Goal: Transaction & Acquisition: Purchase product/service

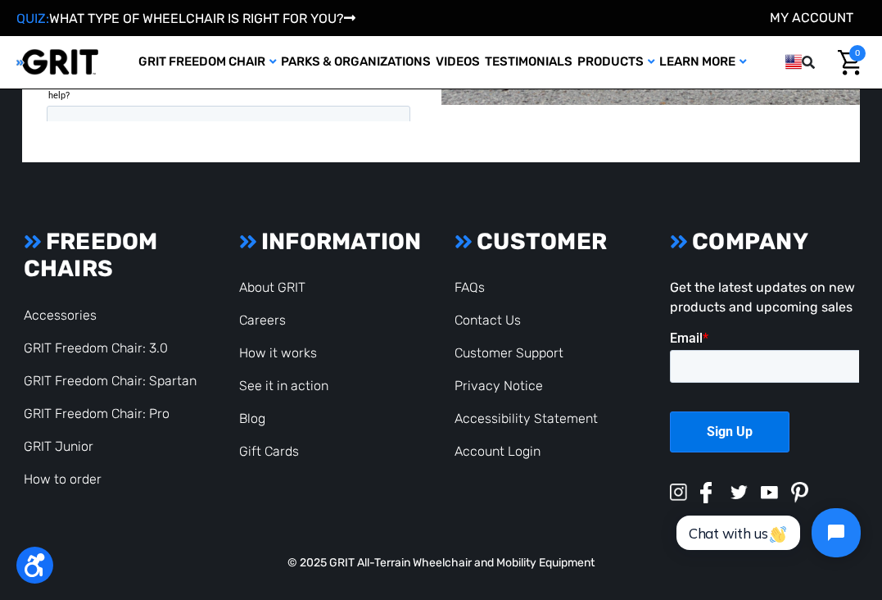
scroll to position [3407, 0]
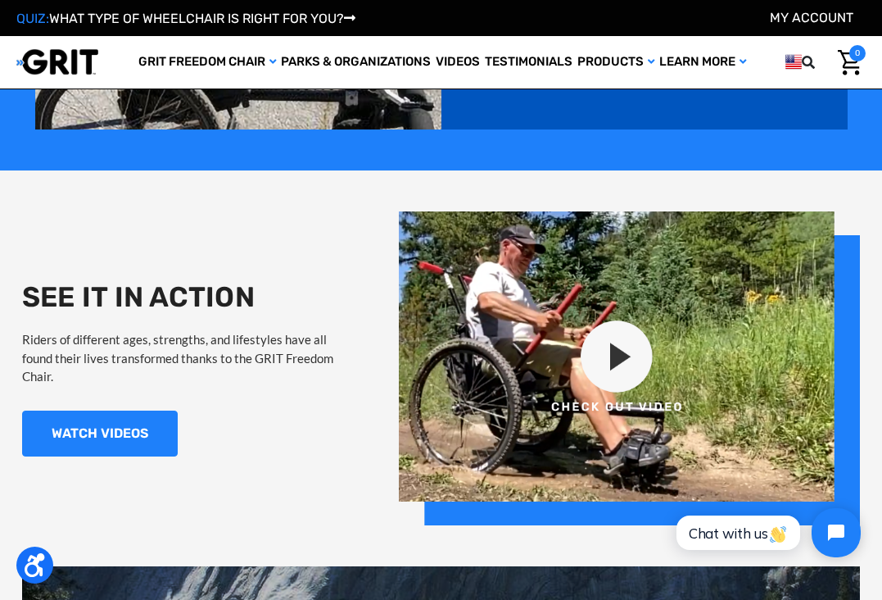
scroll to position [1196, 0]
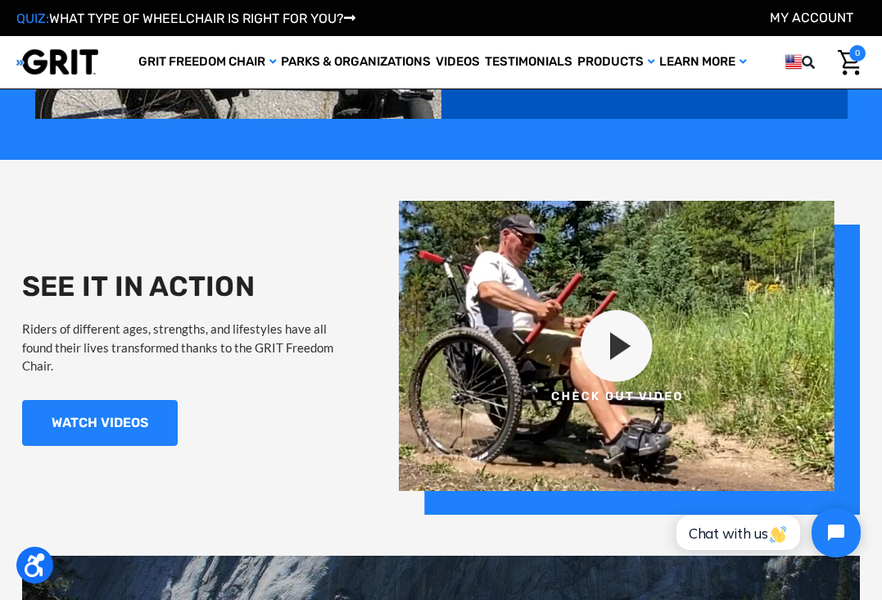
click at [624, 340] on img at bounding box center [629, 358] width 461 height 314
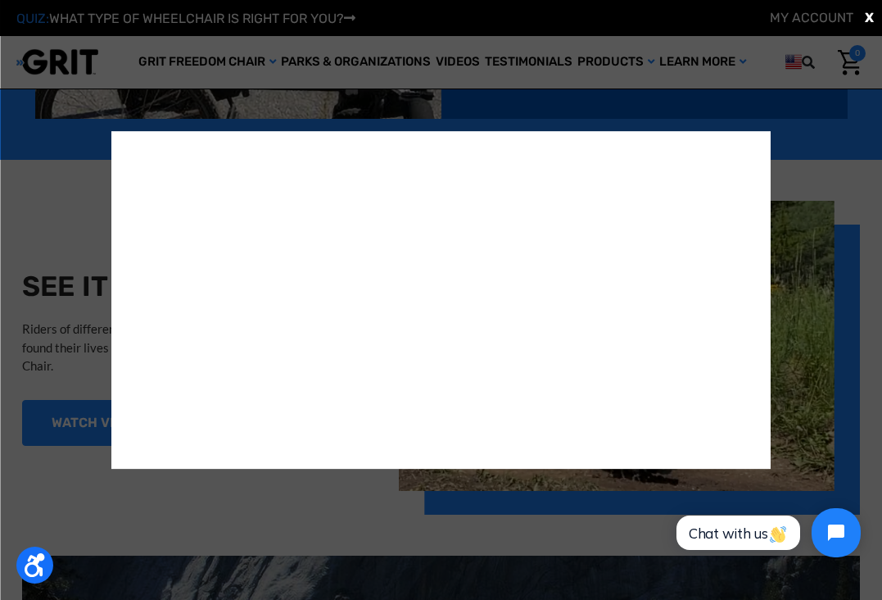
scroll to position [0, 0]
click at [820, 193] on div "X" at bounding box center [441, 300] width 882 height 600
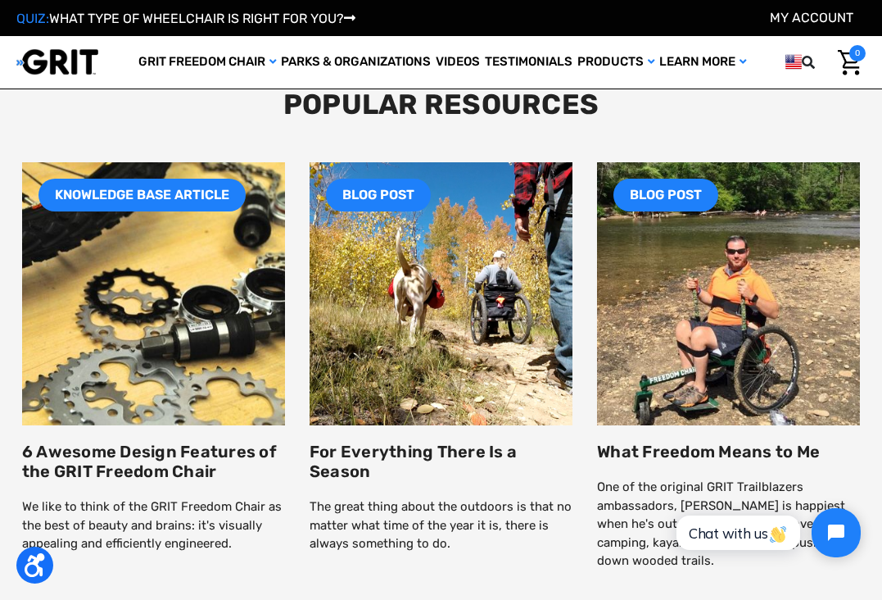
scroll to position [1979, 0]
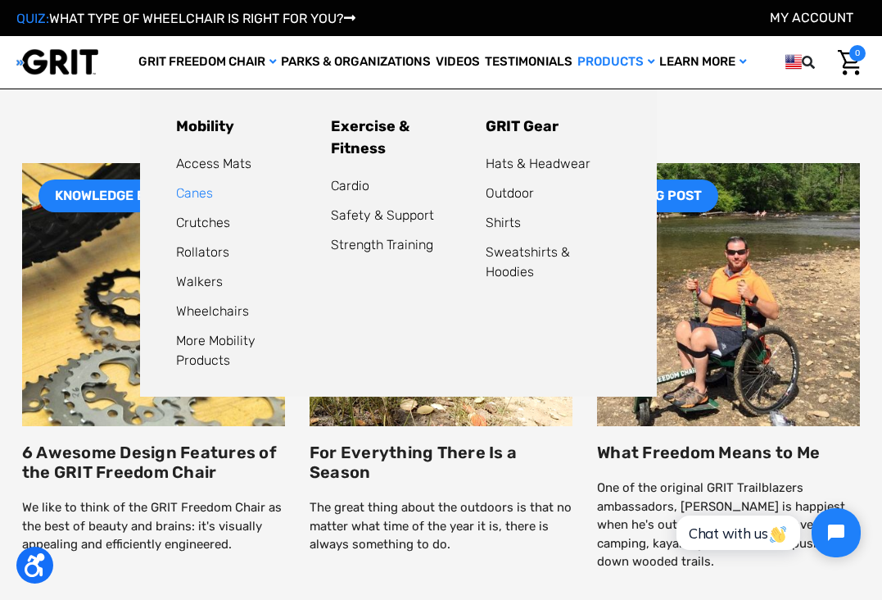
click at [199, 193] on link "Canes" at bounding box center [194, 193] width 37 height 16
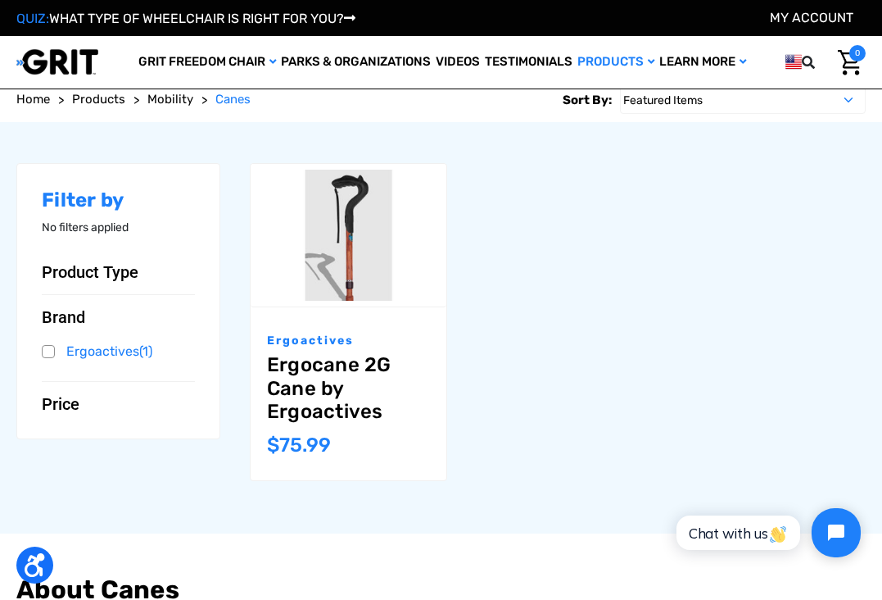
scroll to position [120, 0]
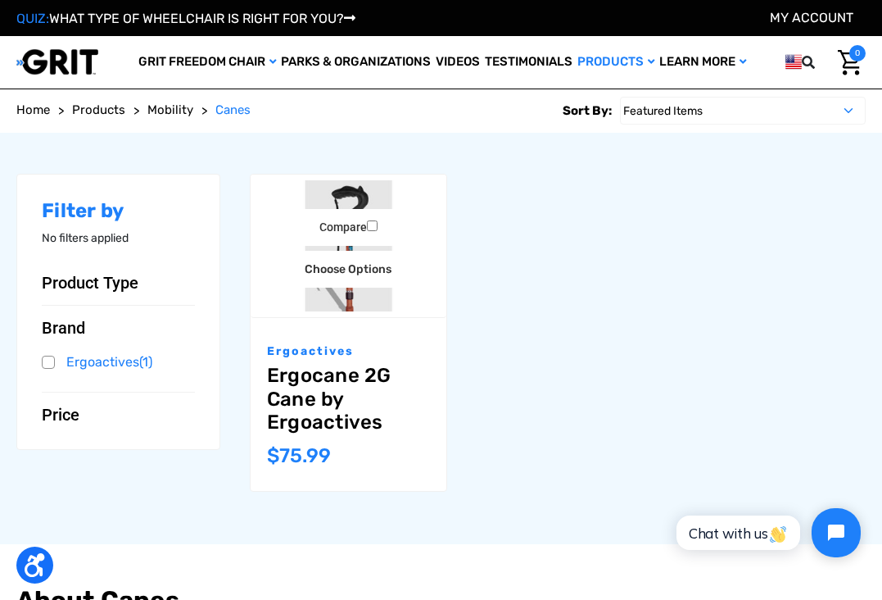
click at [342, 190] on img "Ergocane 2G Cane by Ergoactives,$75.99\a" at bounding box center [349, 245] width 196 height 130
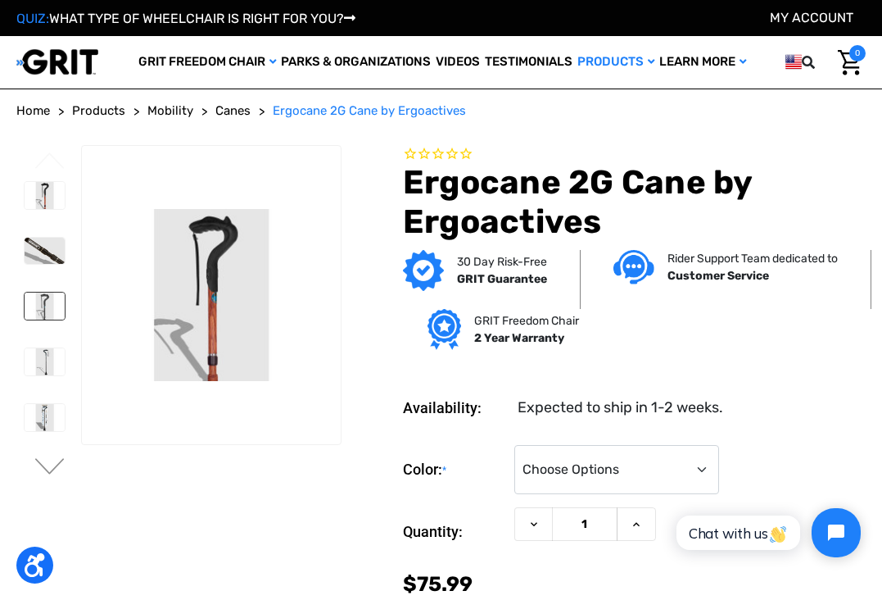
click at [45, 303] on img at bounding box center [45, 305] width 40 height 27
click at [51, 369] on img at bounding box center [45, 361] width 40 height 27
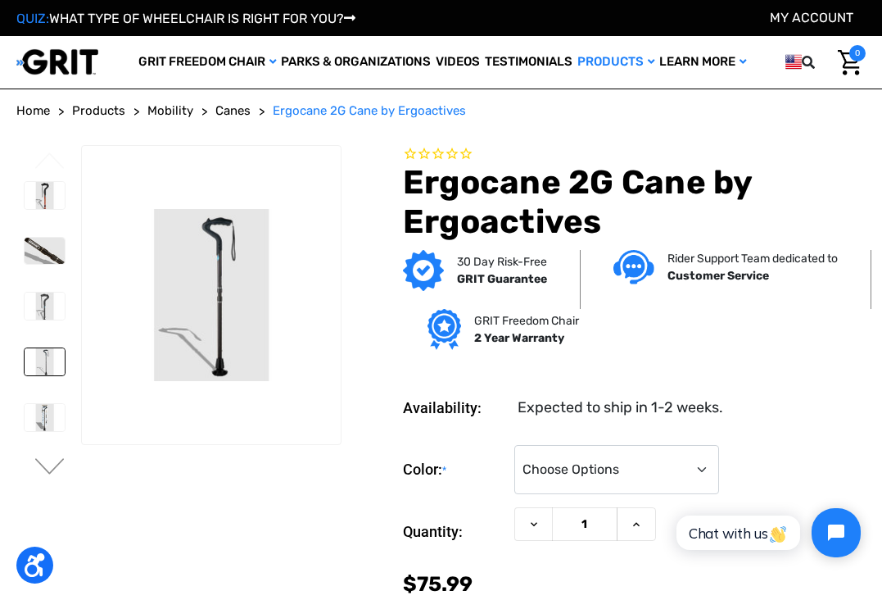
click at [104, 109] on span "Products" at bounding box center [98, 110] width 53 height 15
